Goal: Information Seeking & Learning: Understand process/instructions

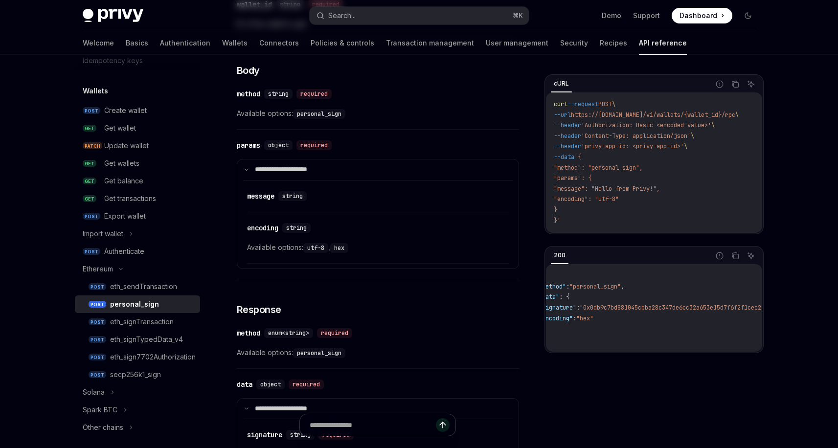
scroll to position [442, 0]
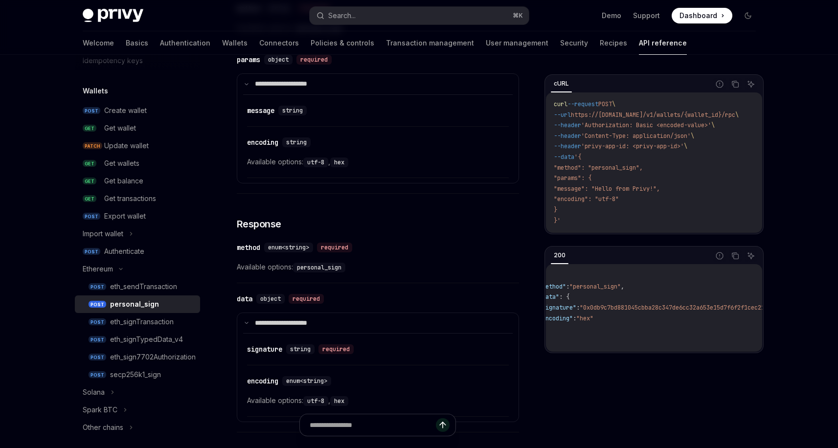
click at [158, 298] on div "personal_sign" at bounding box center [152, 304] width 84 height 12
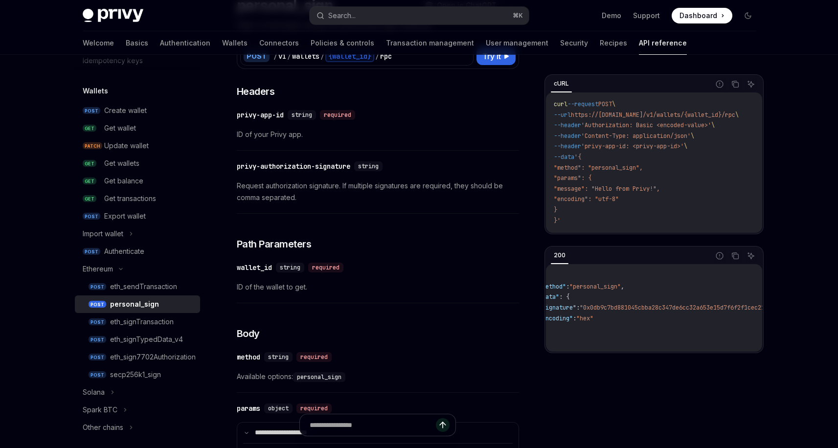
scroll to position [198, 0]
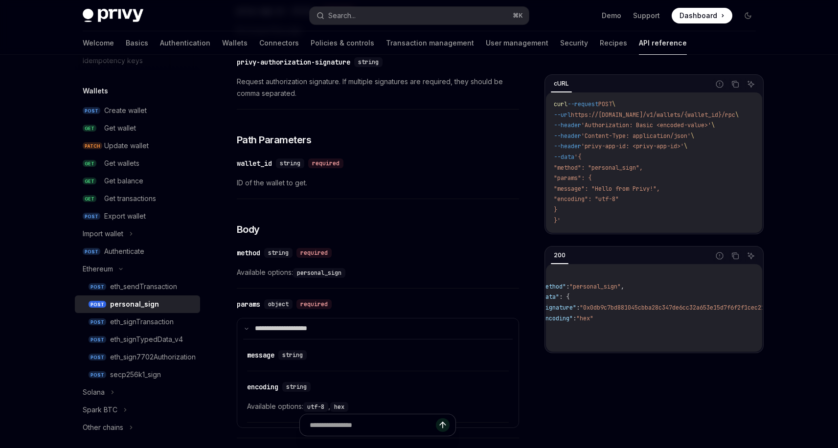
click at [610, 362] on div "cURL Report incorrect code Copy Ask AI curl --request POST \ --url https://[DOM…" at bounding box center [653, 261] width 219 height 374
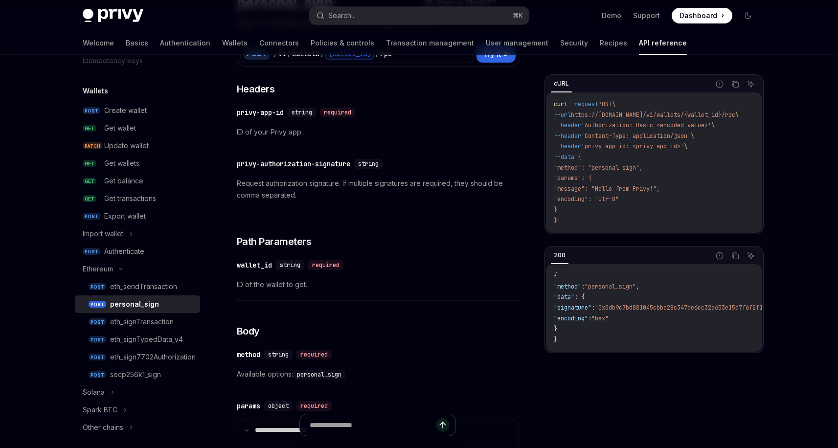
scroll to position [0, 0]
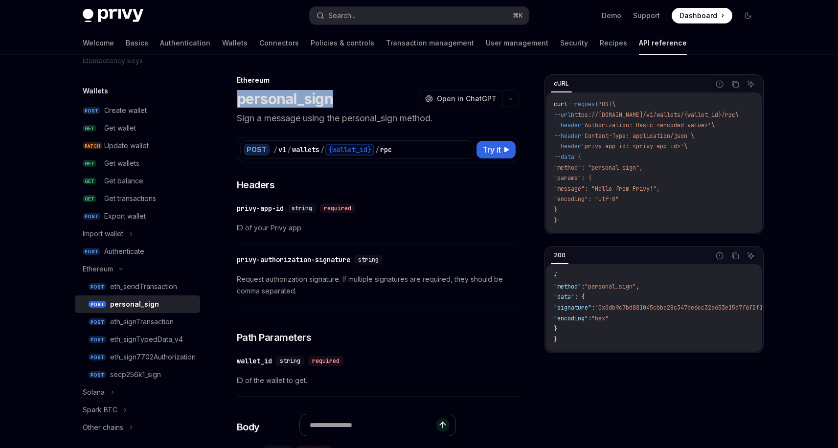
drag, startPoint x: 335, startPoint y: 101, endPoint x: 233, endPoint y: 98, distance: 101.7
drag, startPoint x: 294, startPoint y: 102, endPoint x: 339, endPoint y: 103, distance: 45.0
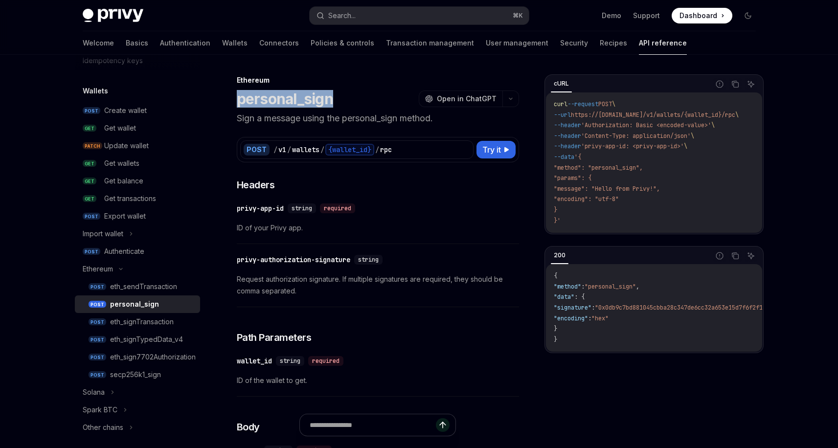
click at [339, 103] on div "personal_sign OpenAI Open in ChatGPT" at bounding box center [378, 99] width 282 height 18
drag, startPoint x: 347, startPoint y: 101, endPoint x: 237, endPoint y: 101, distance: 110.0
click at [237, 101] on div "personal_sign OpenAI Open in ChatGPT" at bounding box center [378, 99] width 282 height 18
click at [237, 101] on h1 "personal_sign" at bounding box center [285, 99] width 96 height 18
drag, startPoint x: 237, startPoint y: 101, endPoint x: 364, endPoint y: 100, distance: 126.6
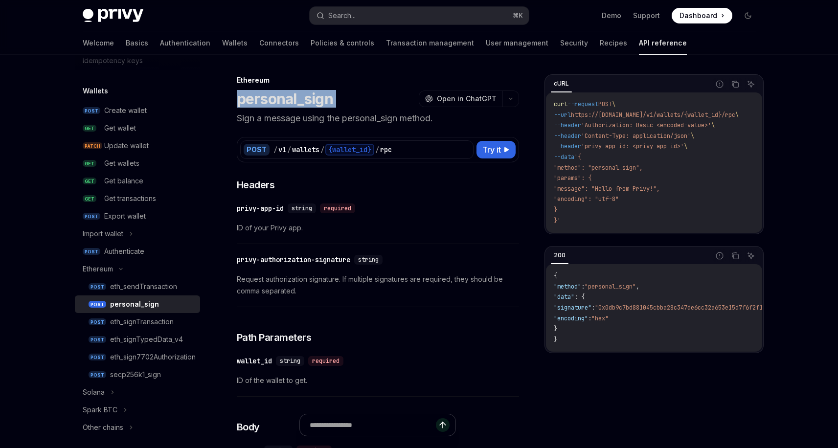
click at [364, 100] on div "personal_sign OpenAI Open in ChatGPT" at bounding box center [378, 99] width 282 height 18
click at [486, 149] on span "Try it" at bounding box center [491, 150] width 19 height 12
type textarea "*"
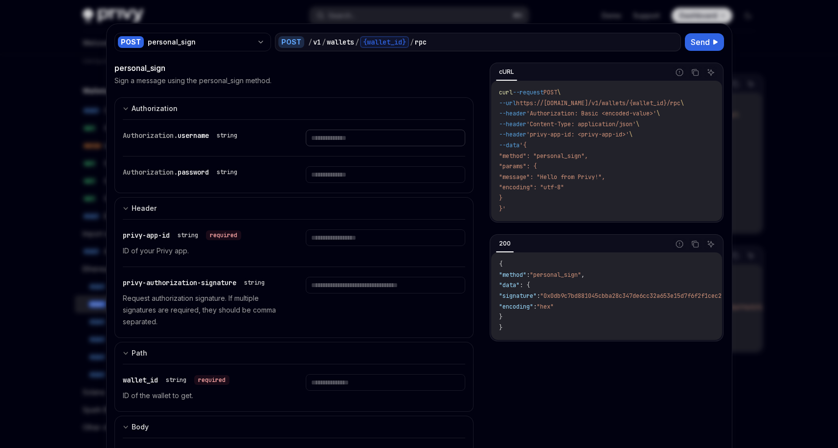
click at [350, 138] on input "text" at bounding box center [385, 138] width 159 height 17
click at [383, 173] on input "text" at bounding box center [385, 174] width 159 height 17
click at [383, 154] on div "Authorization. username string" at bounding box center [294, 138] width 343 height 36
click at [385, 146] on div "Authorization. username string" at bounding box center [294, 138] width 343 height 36
click at [388, 141] on input "text" at bounding box center [385, 138] width 159 height 17
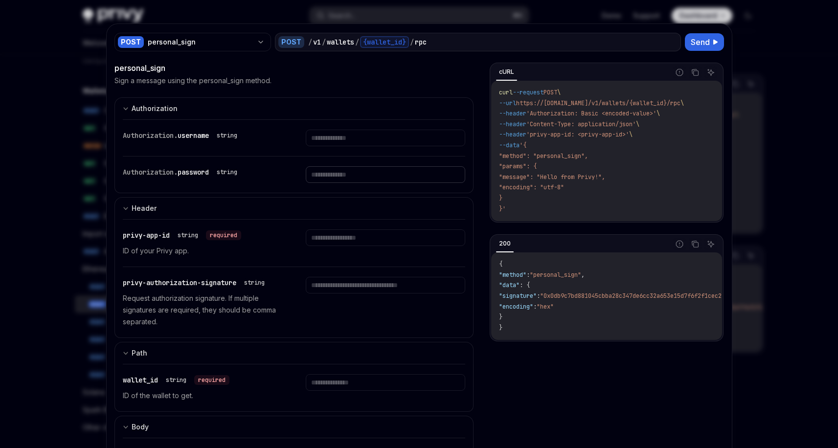
click at [384, 174] on input "text" at bounding box center [385, 174] width 159 height 17
click at [383, 181] on input "text" at bounding box center [385, 174] width 159 height 17
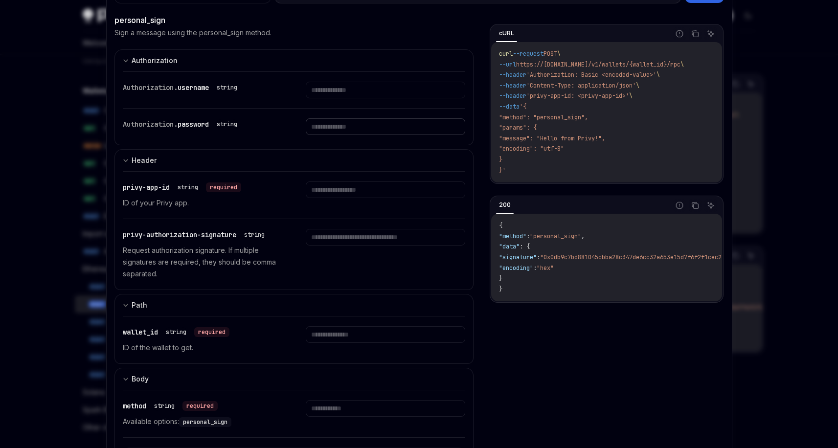
scroll to position [69, 0]
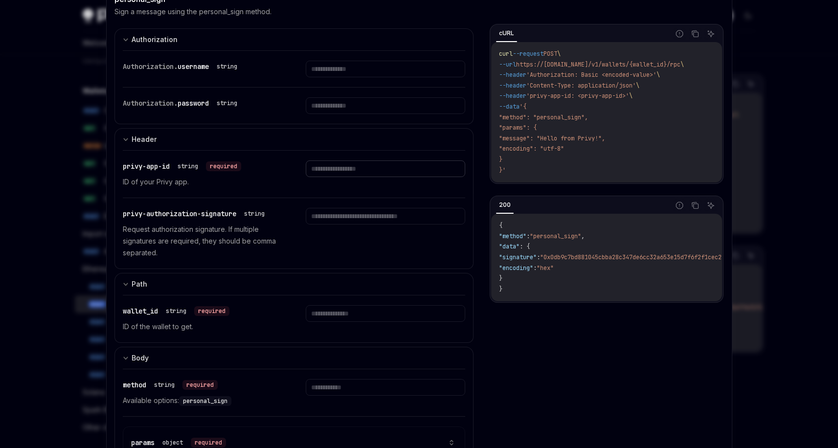
click at [367, 174] on input "text" at bounding box center [385, 168] width 159 height 17
click at [368, 172] on input "text" at bounding box center [385, 168] width 159 height 17
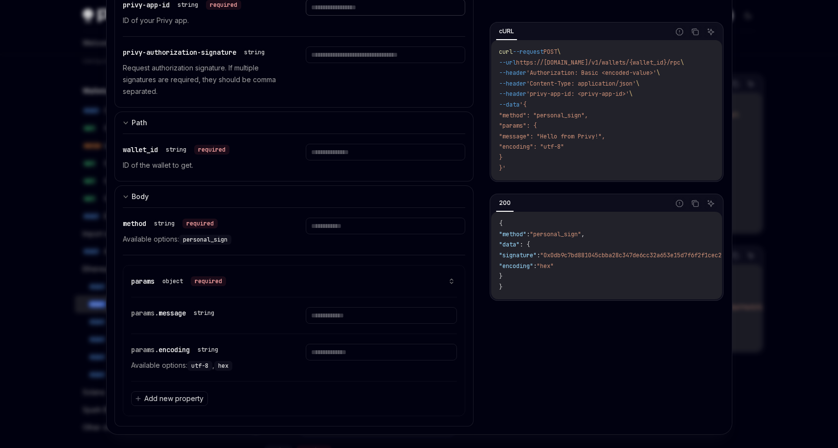
scroll to position [241, 0]
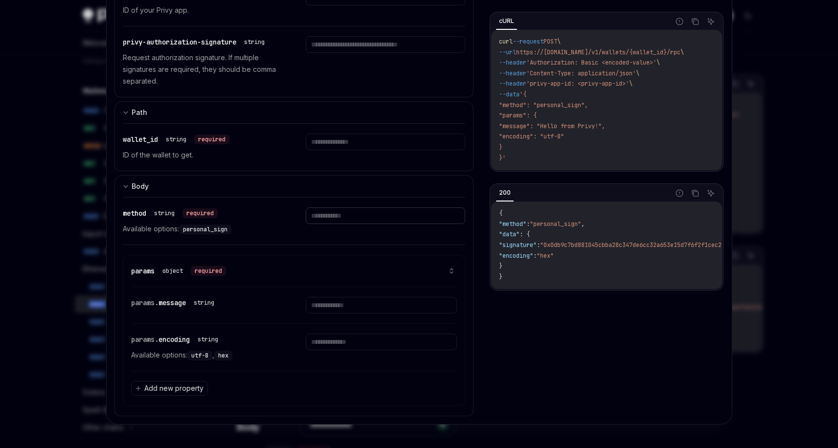
click at [339, 211] on input "text" at bounding box center [385, 215] width 159 height 17
drag, startPoint x: 178, startPoint y: 229, endPoint x: 235, endPoint y: 230, distance: 56.7
click at [235, 230] on p "Available options: personal_sign" at bounding box center [202, 229] width 159 height 12
copy span "personal_sign"
click at [327, 215] on input "text" at bounding box center [385, 215] width 159 height 17
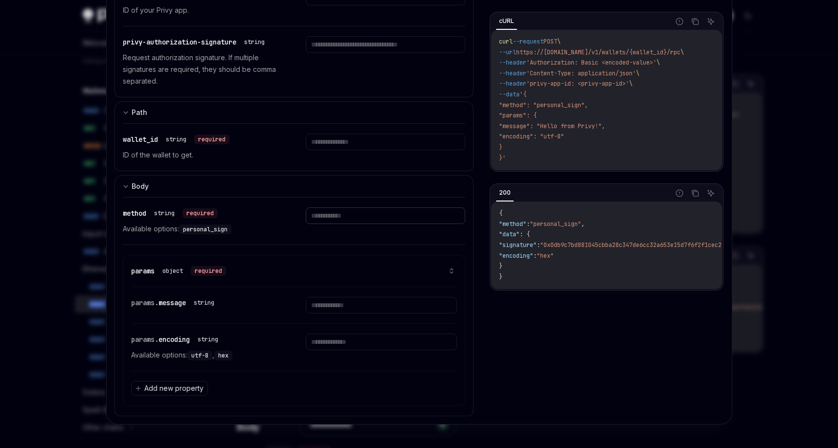
paste input "**********"
type input "**********"
click at [346, 243] on div "**********" at bounding box center [294, 221] width 343 height 47
click at [340, 306] on input "text" at bounding box center [381, 305] width 151 height 17
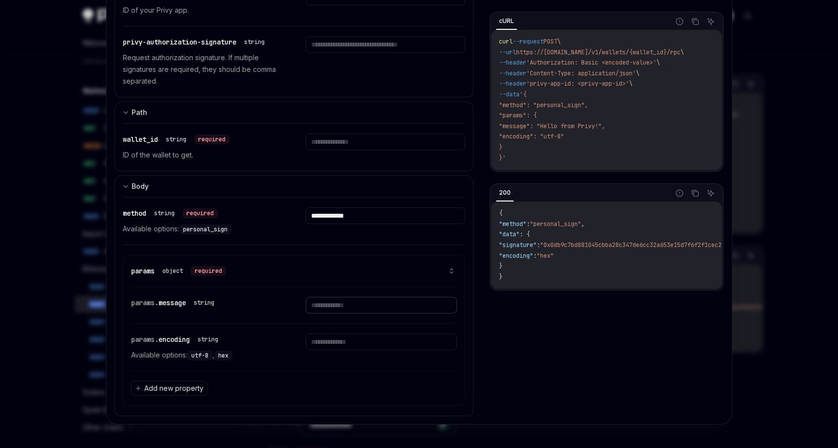
paste input "**********"
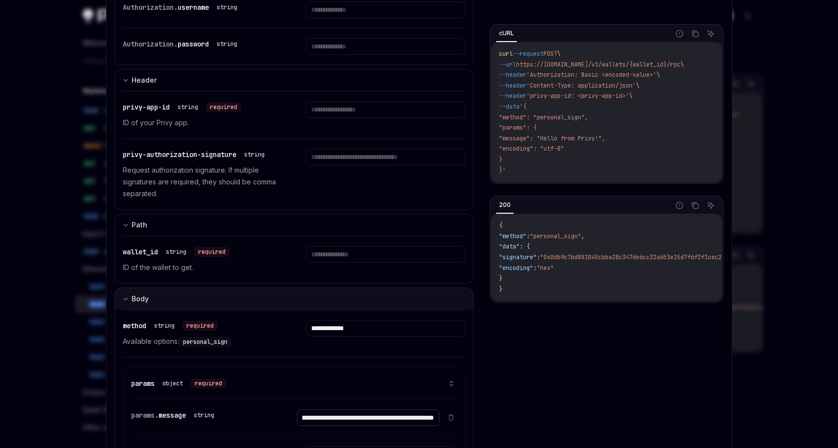
scroll to position [126, 0]
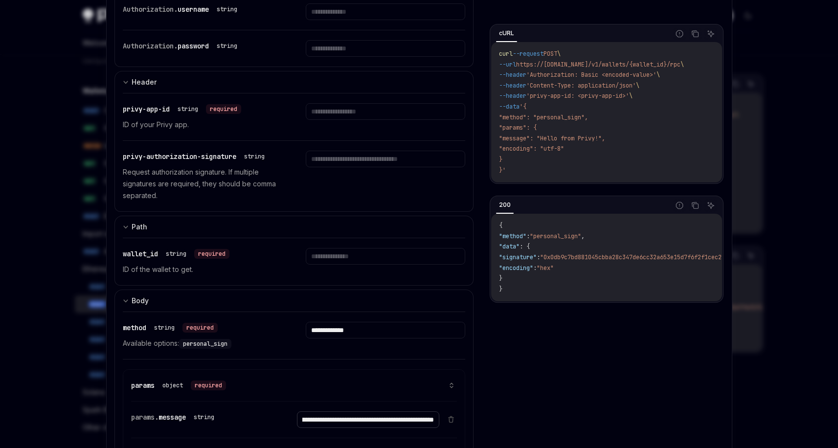
type input "**********"
click at [353, 259] on input "text" at bounding box center [385, 256] width 159 height 17
paste input "**********"
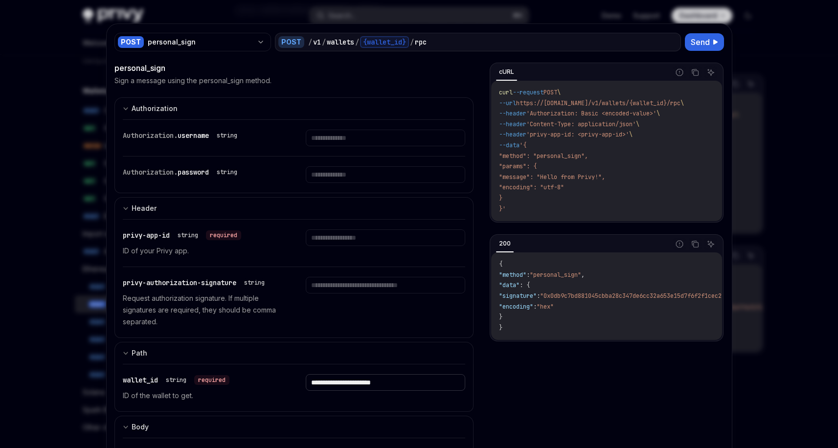
type input "**********"
click at [347, 238] on input "text" at bounding box center [385, 237] width 159 height 17
click at [338, 230] on input "text" at bounding box center [385, 237] width 159 height 17
paste input "**********"
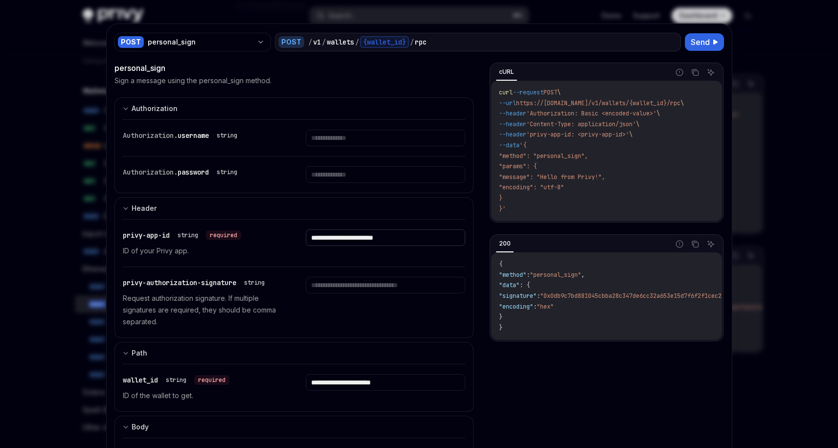
type input "**********"
click at [697, 37] on span "Send" at bounding box center [699, 42] width 19 height 12
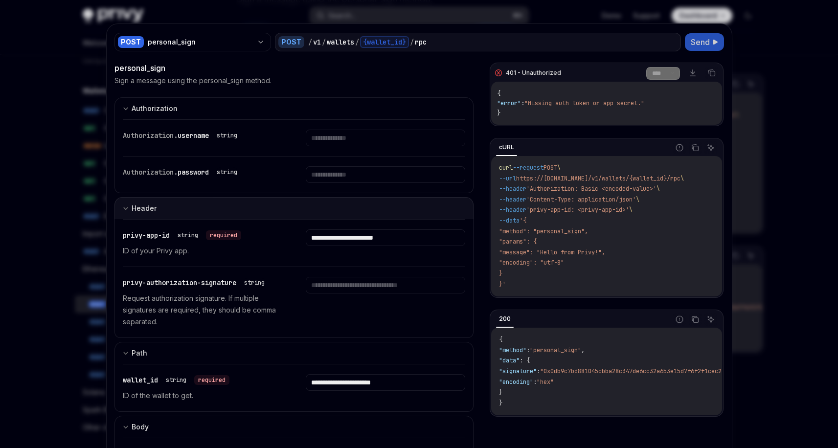
scroll to position [0, 0]
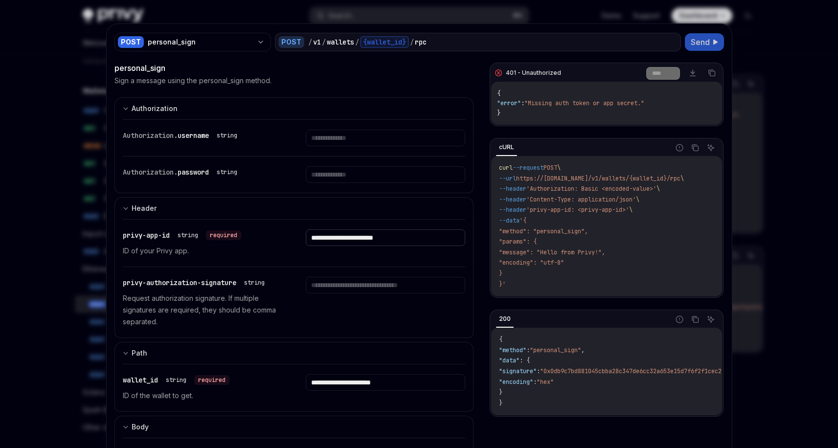
click at [444, 242] on input "**********" at bounding box center [385, 237] width 159 height 17
click at [661, 69] on select "**** *******" at bounding box center [663, 73] width 34 height 13
click at [646, 67] on select "**** *******" at bounding box center [663, 73] width 34 height 13
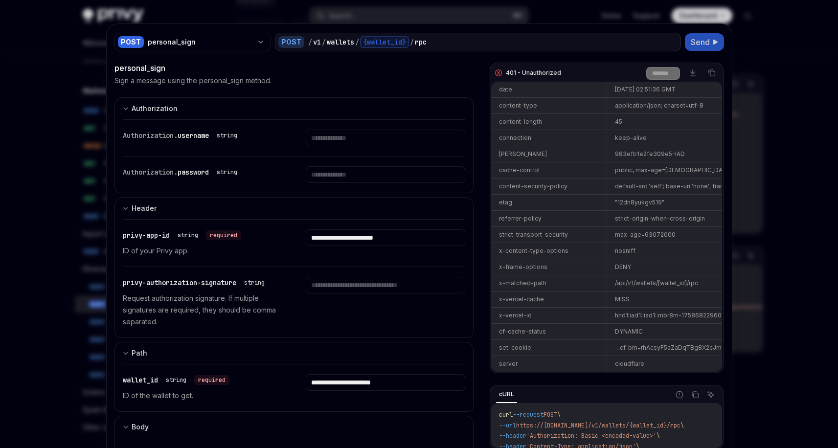
click at [642, 66] on div "401 - Unauthorized **** ******* Download Copy" at bounding box center [606, 73] width 230 height 18
click at [646, 68] on select "**** *******" at bounding box center [663, 73] width 34 height 13
select select "****"
click at [646, 67] on select "**** *******" at bounding box center [663, 73] width 34 height 13
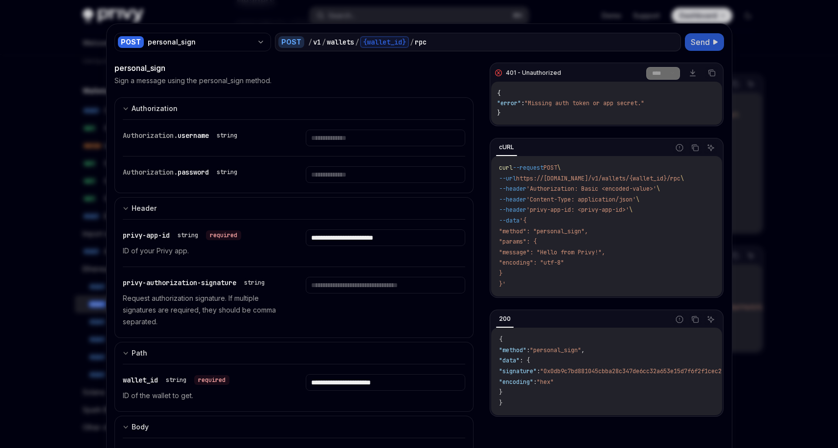
click at [175, 177] on div "Authorization. password string" at bounding box center [182, 172] width 118 height 12
drag, startPoint x: 121, startPoint y: 167, endPoint x: 242, endPoint y: 175, distance: 121.0
click at [241, 175] on div "Authorization. password string" at bounding box center [182, 172] width 118 height 12
click at [241, 175] on div "string" at bounding box center [227, 172] width 28 height 12
drag, startPoint x: 225, startPoint y: 139, endPoint x: 152, endPoint y: 134, distance: 73.0
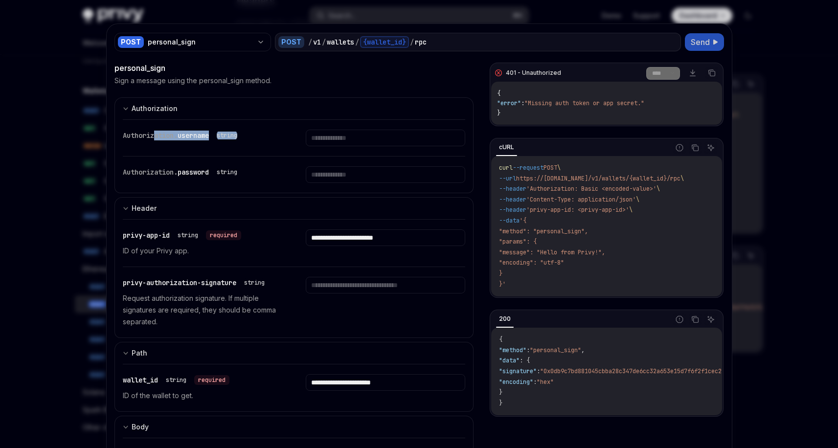
click at [152, 134] on div "Authorization. username string" at bounding box center [202, 138] width 159 height 17
click at [157, 160] on div "Authorization. password string" at bounding box center [294, 174] width 343 height 36
click at [165, 231] on span "privy-app-id" at bounding box center [146, 235] width 47 height 9
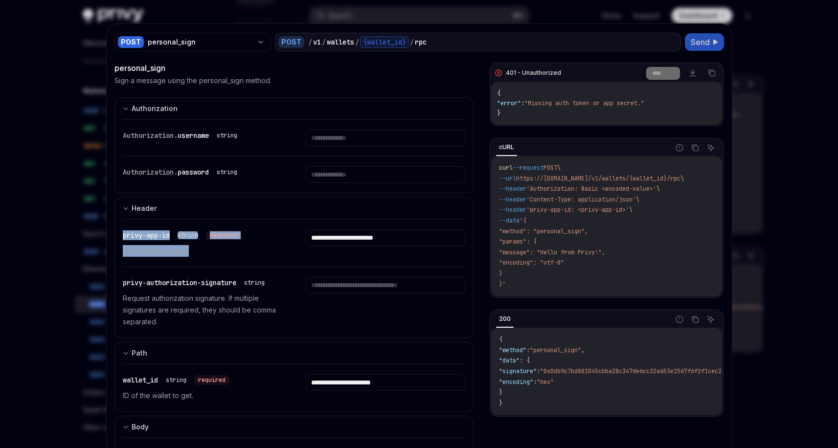
drag, startPoint x: 119, startPoint y: 233, endPoint x: 195, endPoint y: 255, distance: 78.6
click at [195, 255] on div "privy-app-id string required ID of your Privy app." at bounding box center [202, 242] width 159 height 27
click at [195, 255] on p "ID of your Privy app." at bounding box center [202, 251] width 159 height 12
click at [203, 284] on span "privy-authorization-signature" at bounding box center [179, 282] width 113 height 9
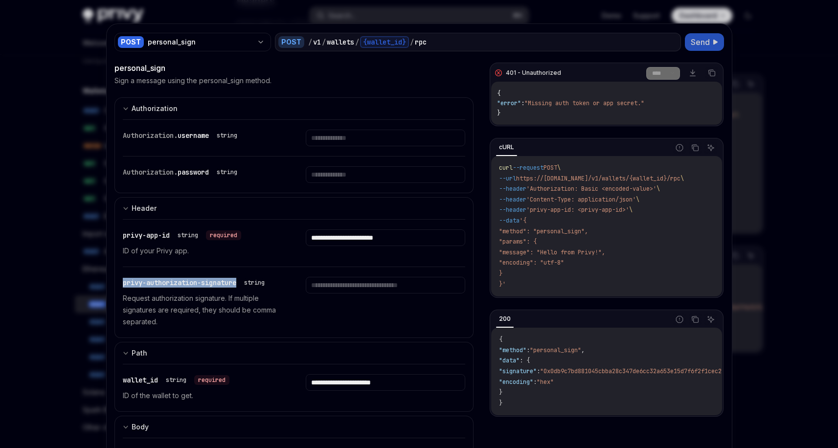
click at [203, 284] on span "privy-authorization-signature" at bounding box center [179, 282] width 113 height 9
click at [199, 310] on p "Request authorization signature. If multiple signatures are required, they shou…" at bounding box center [202, 309] width 159 height 35
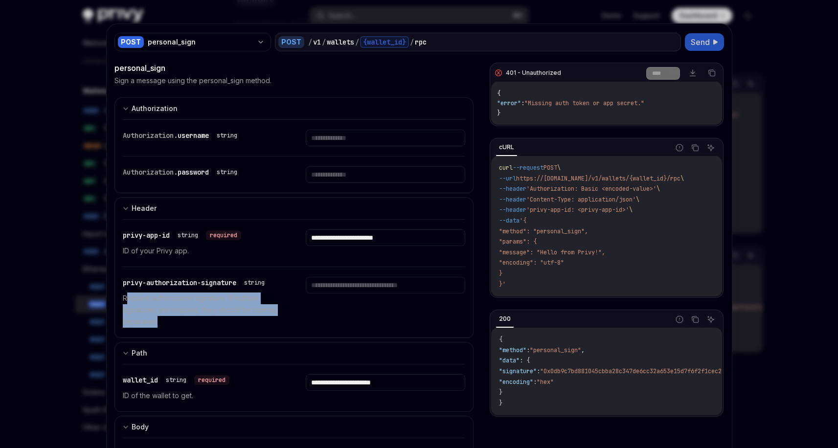
drag, startPoint x: 183, startPoint y: 331, endPoint x: 123, endPoint y: 293, distance: 70.3
click at [123, 293] on div "privy-authorization-signature string Request authorization signature. If multip…" at bounding box center [294, 302] width 343 height 70
click at [123, 293] on p "Request authorization signature. If multiple signatures are required, they shou…" at bounding box center [202, 309] width 159 height 35
drag, startPoint x: 120, startPoint y: 295, endPoint x: 251, endPoint y: 317, distance: 133.3
click at [251, 317] on p "Request authorization signature. If multiple signatures are required, they shou…" at bounding box center [202, 309] width 159 height 35
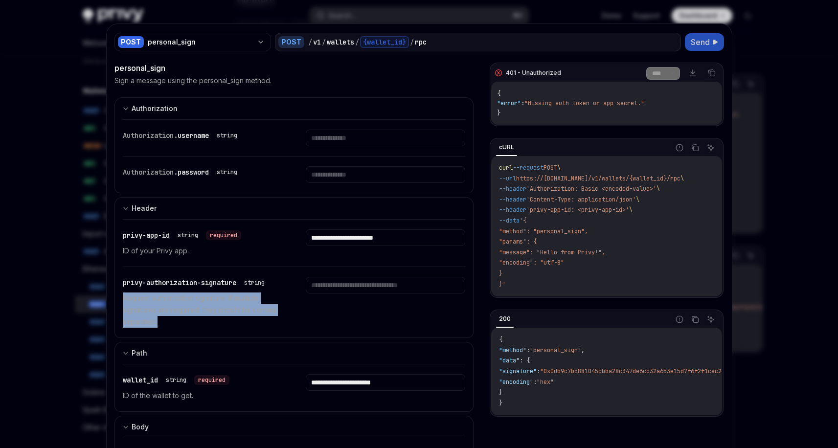
click at [251, 317] on p "Request authorization signature. If multiple signatures are required, they shou…" at bounding box center [202, 309] width 159 height 35
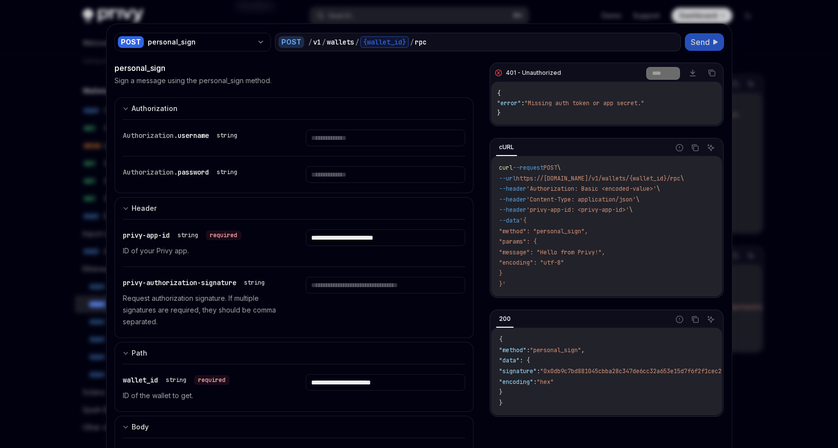
scroll to position [162, 0]
click at [362, 154] on div "Authorization. username string" at bounding box center [294, 138] width 343 height 36
click at [365, 149] on div "Authorization. username string" at bounding box center [294, 138] width 343 height 36
click at [374, 147] on div "Authorization. username string" at bounding box center [294, 138] width 343 height 36
click at [374, 175] on input "text" at bounding box center [385, 174] width 159 height 17
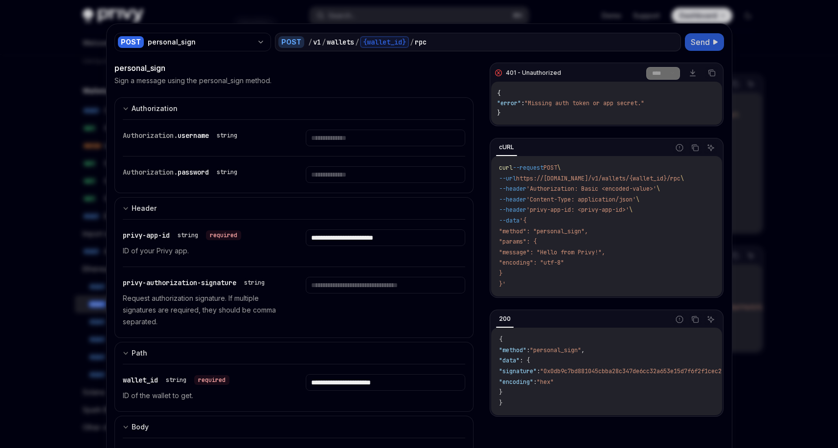
click at [374, 150] on div "Authorization. username string" at bounding box center [294, 138] width 343 height 36
click at [375, 141] on input "text" at bounding box center [385, 138] width 159 height 17
click at [364, 167] on input "text" at bounding box center [385, 174] width 159 height 17
click at [364, 178] on input "text" at bounding box center [385, 174] width 159 height 17
click at [368, 139] on input "text" at bounding box center [385, 138] width 159 height 17
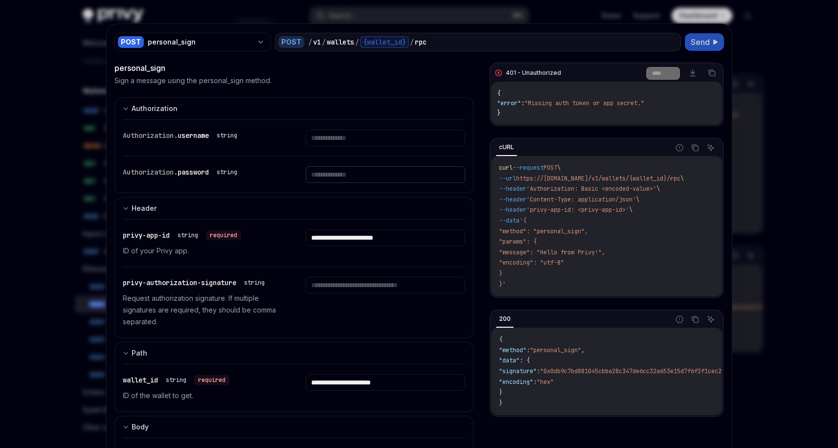
click at [367, 172] on input "text" at bounding box center [385, 174] width 159 height 17
click at [367, 151] on div "Authorization. username string" at bounding box center [294, 138] width 343 height 36
click at [368, 137] on input "text" at bounding box center [385, 138] width 159 height 17
click at [368, 169] on input "text" at bounding box center [385, 174] width 159 height 17
click at [368, 141] on input "text" at bounding box center [385, 138] width 159 height 17
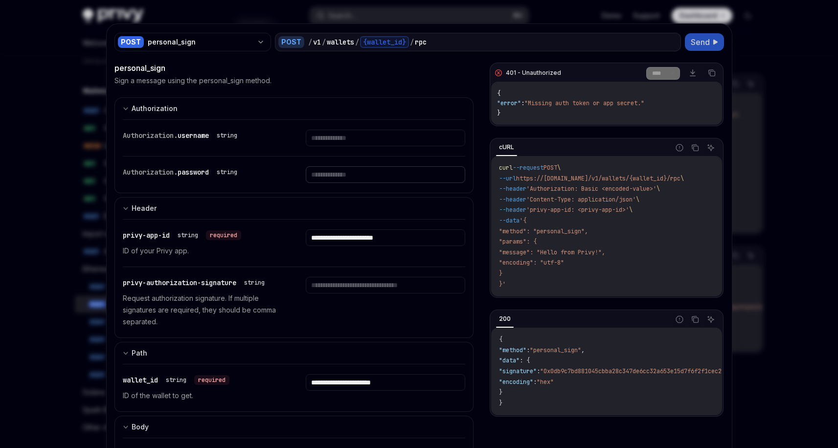
click at [365, 176] on input "text" at bounding box center [385, 174] width 159 height 17
click at [366, 141] on input "text" at bounding box center [385, 138] width 159 height 17
click at [367, 168] on input "text" at bounding box center [385, 174] width 159 height 17
click at [372, 143] on input "text" at bounding box center [385, 138] width 159 height 17
click at [370, 169] on input "text" at bounding box center [385, 174] width 159 height 17
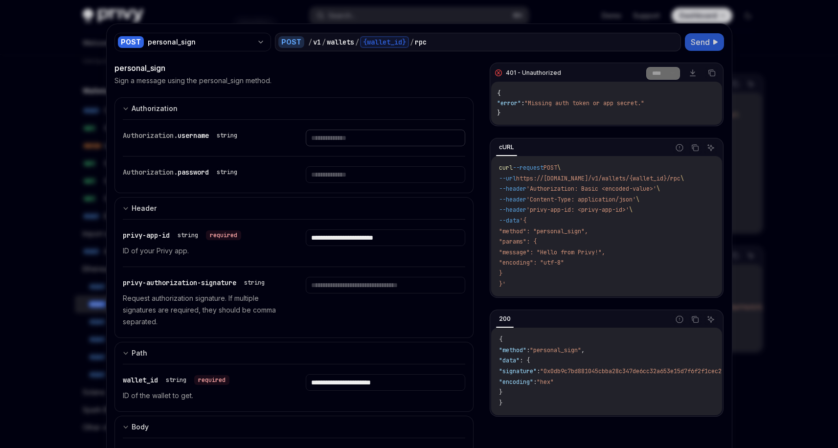
click at [372, 142] on input "text" at bounding box center [385, 138] width 159 height 17
click at [371, 166] on input "text" at bounding box center [385, 174] width 159 height 17
click at [372, 136] on input "text" at bounding box center [385, 138] width 159 height 17
click at [374, 159] on div "Authorization. password string" at bounding box center [294, 174] width 343 height 36
click at [374, 183] on div "Authorization. password string" at bounding box center [294, 174] width 343 height 36
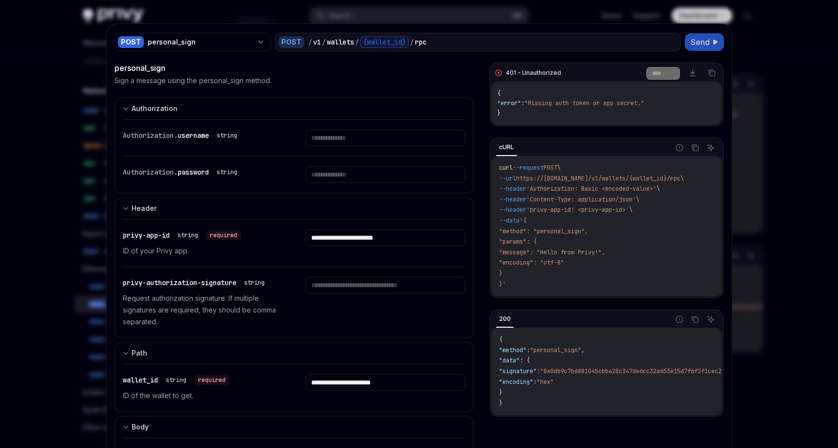
click at [377, 152] on div "Authorization. username string" at bounding box center [294, 138] width 343 height 36
click at [377, 160] on div "Authorization. password string" at bounding box center [294, 174] width 343 height 36
click at [374, 164] on div "Authorization. password string" at bounding box center [294, 174] width 343 height 36
click at [378, 138] on input "text" at bounding box center [385, 138] width 159 height 17
click at [373, 166] on div "Authorization. password string" at bounding box center [294, 174] width 343 height 36
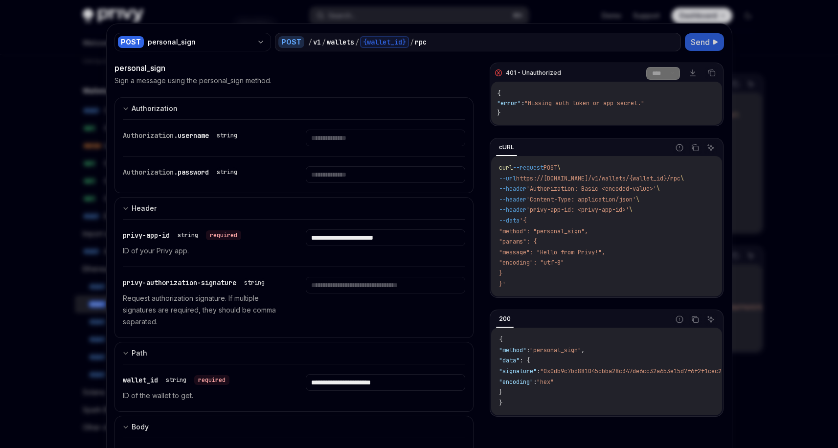
click at [378, 125] on div "Authorization. username string" at bounding box center [294, 138] width 343 height 36
click at [378, 163] on div "Authorization. password string" at bounding box center [294, 174] width 343 height 36
click at [377, 164] on div "Authorization. password string" at bounding box center [294, 174] width 343 height 36
click at [377, 166] on input "text" at bounding box center [385, 174] width 159 height 17
click at [381, 149] on div "Authorization. username string" at bounding box center [294, 138] width 343 height 36
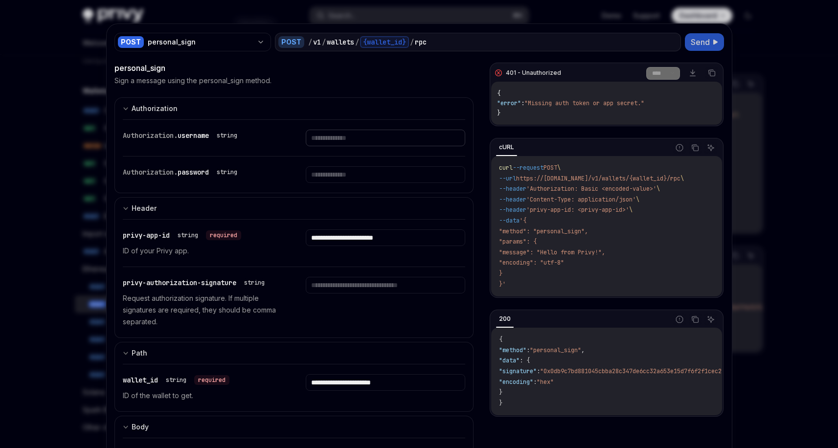
click at [383, 143] on input "text" at bounding box center [385, 138] width 159 height 17
click at [371, 185] on div "Authorization. password string" at bounding box center [294, 174] width 343 height 36
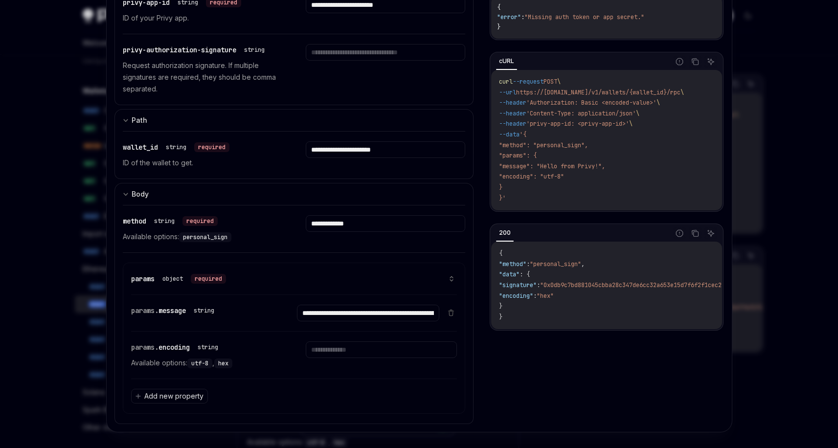
scroll to position [241, 0]
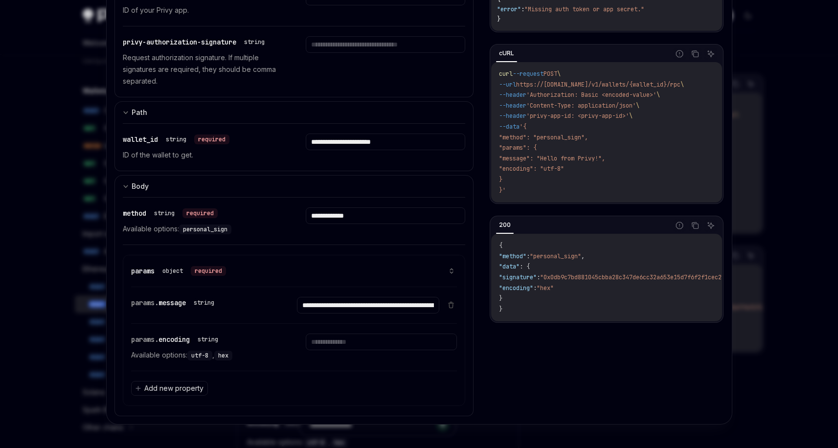
click at [744, 37] on div at bounding box center [419, 224] width 838 height 448
type textarea "*"
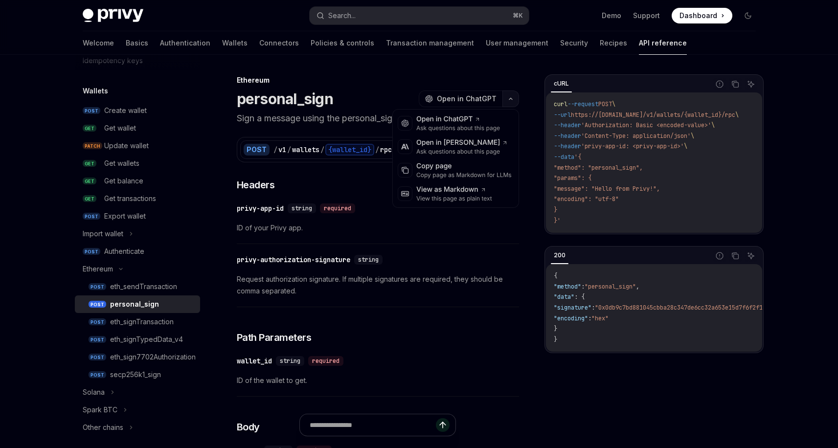
click at [512, 97] on button "button" at bounding box center [510, 98] width 17 height 17
click at [512, 97] on icon "button" at bounding box center [511, 99] width 12 height 4
